Goal: Task Accomplishment & Management: Complete application form

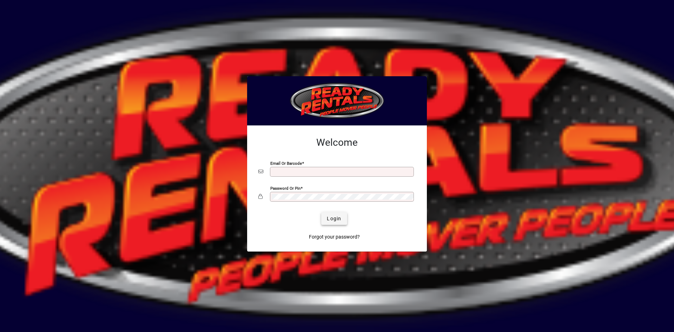
type input "**********"
click at [330, 218] on span "Login" at bounding box center [334, 218] width 14 height 7
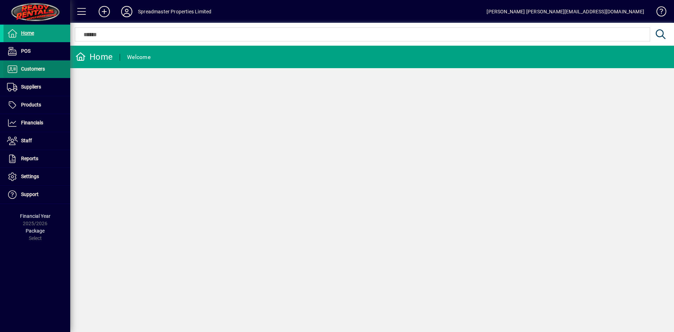
click at [29, 73] on span at bounding box center [37, 69] width 67 height 17
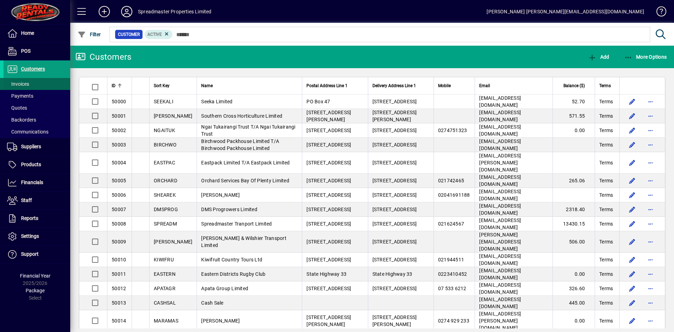
click at [43, 84] on span at bounding box center [37, 83] width 67 height 17
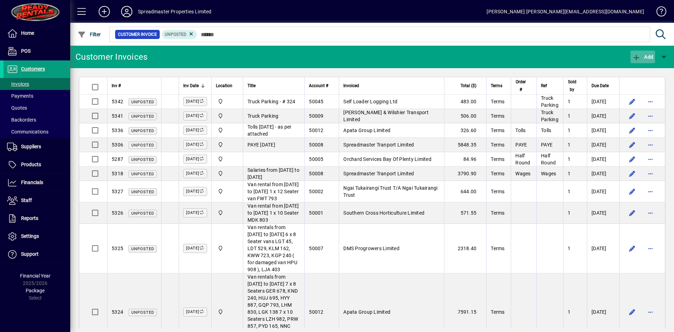
click at [649, 57] on span "Add" at bounding box center [642, 57] width 21 height 6
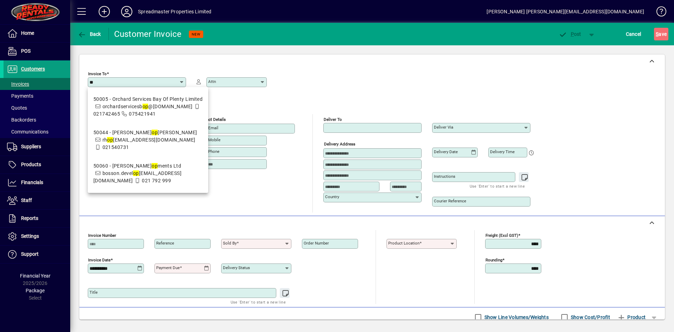
type input "*"
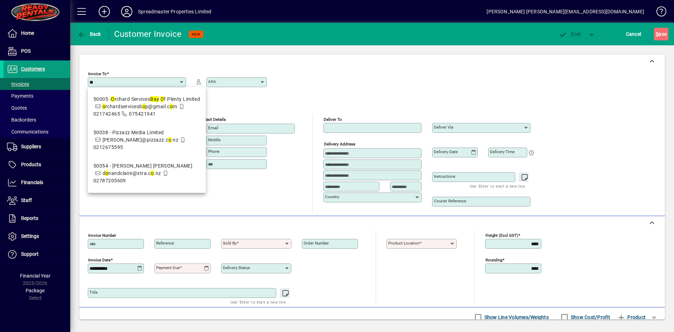
type input "*"
